Goal: Transaction & Acquisition: Subscribe to service/newsletter

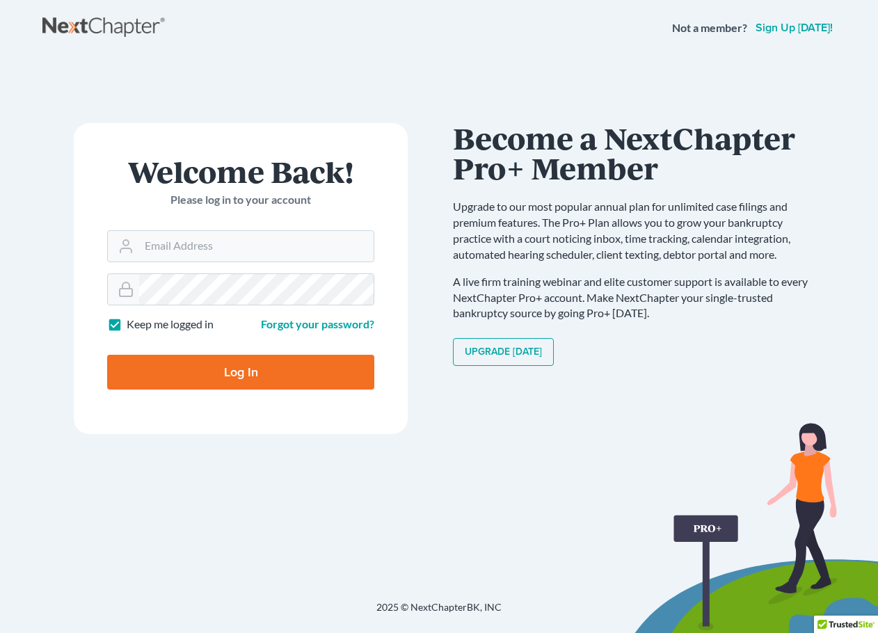
click at [796, 29] on link "Sign up [DATE]!" at bounding box center [794, 27] width 83 height 11
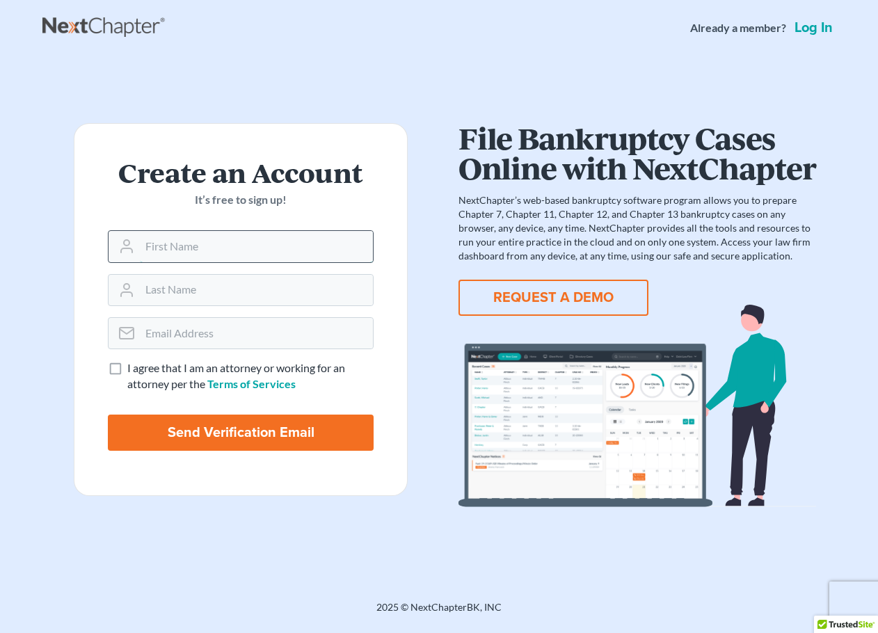
click at [180, 250] on input "text" at bounding box center [256, 246] width 233 height 31
type input "[PERSON_NAME]"
click at [253, 335] on input "email" at bounding box center [256, 333] width 233 height 31
type input "[EMAIL_ADDRESS][DOMAIN_NAME]"
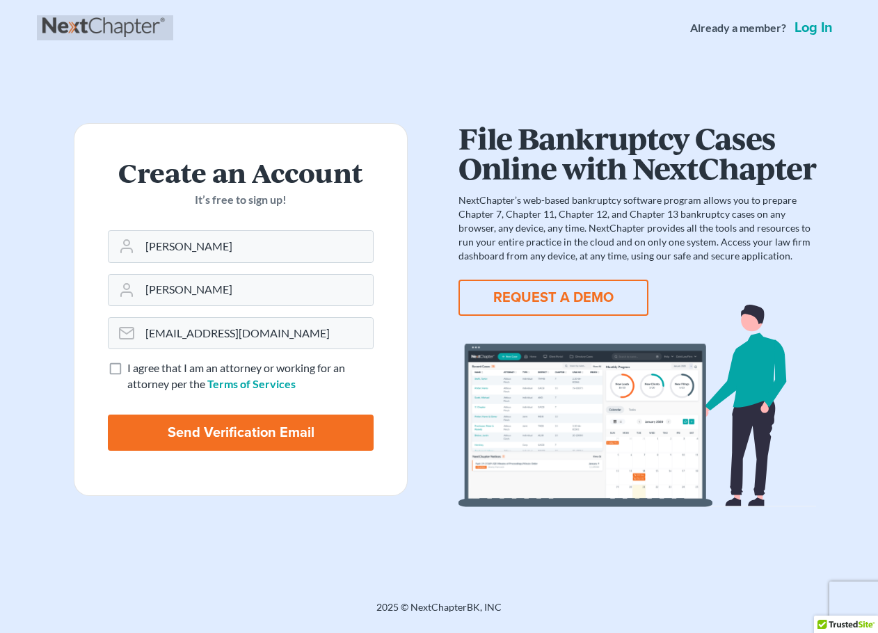
click at [75, 24] on link at bounding box center [104, 27] width 125 height 25
click at [93, 24] on link at bounding box center [104, 27] width 125 height 25
